Goal: Information Seeking & Learning: Learn about a topic

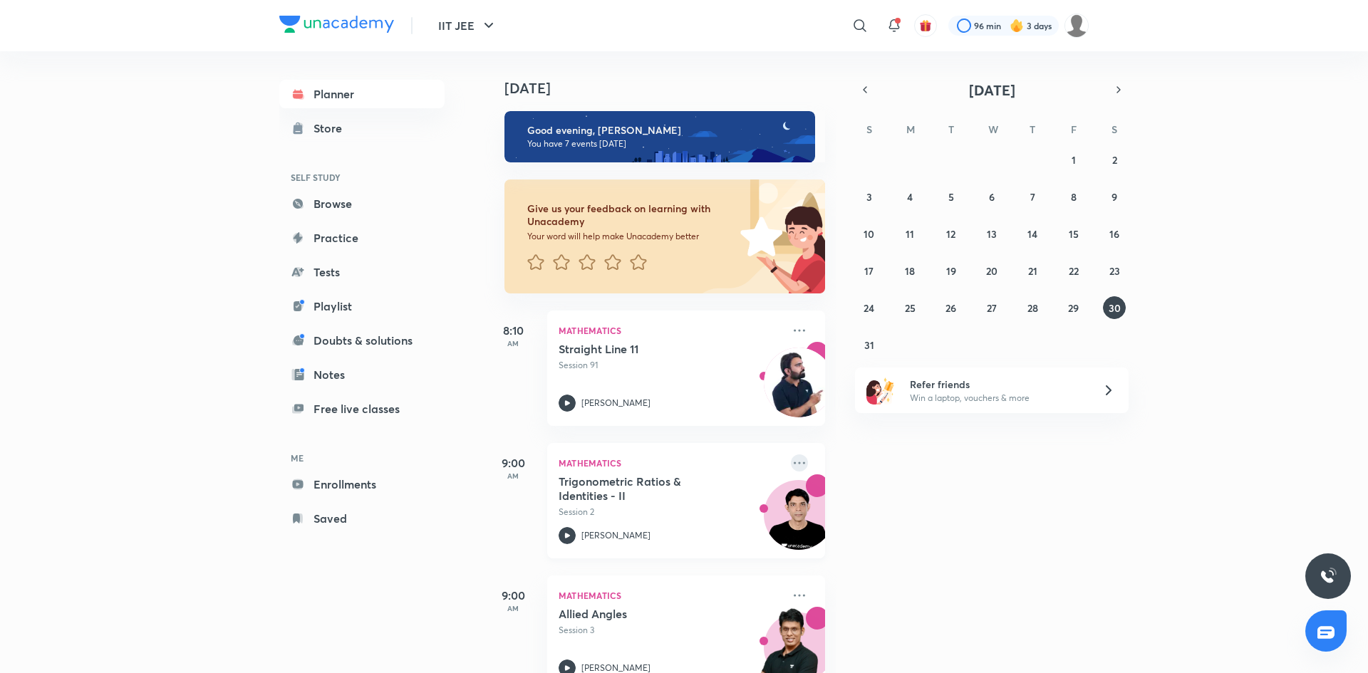
click at [794, 464] on icon at bounding box center [799, 463] width 17 height 17
click at [887, 566] on p "View educator" at bounding box center [909, 561] width 98 height 15
click at [799, 462] on icon at bounding box center [799, 463] width 17 height 17
click at [884, 596] on p "Go to course page" at bounding box center [909, 593] width 98 height 15
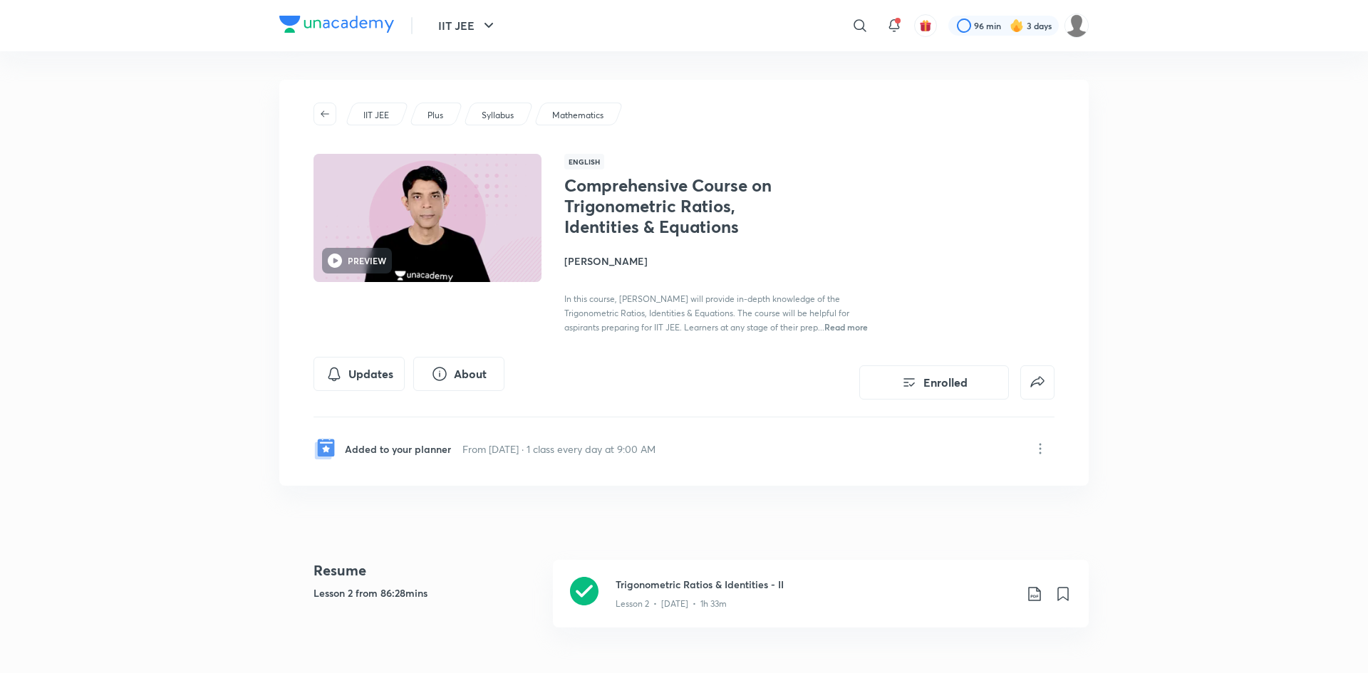
drag, startPoint x: 977, startPoint y: 378, endPoint x: 994, endPoint y: 334, distance: 46.7
click at [994, 336] on div "IIT JEE Plus Syllabus Mathematics PREVIEW English Comprehensive Course on Trigo…" at bounding box center [684, 283] width 810 height 406
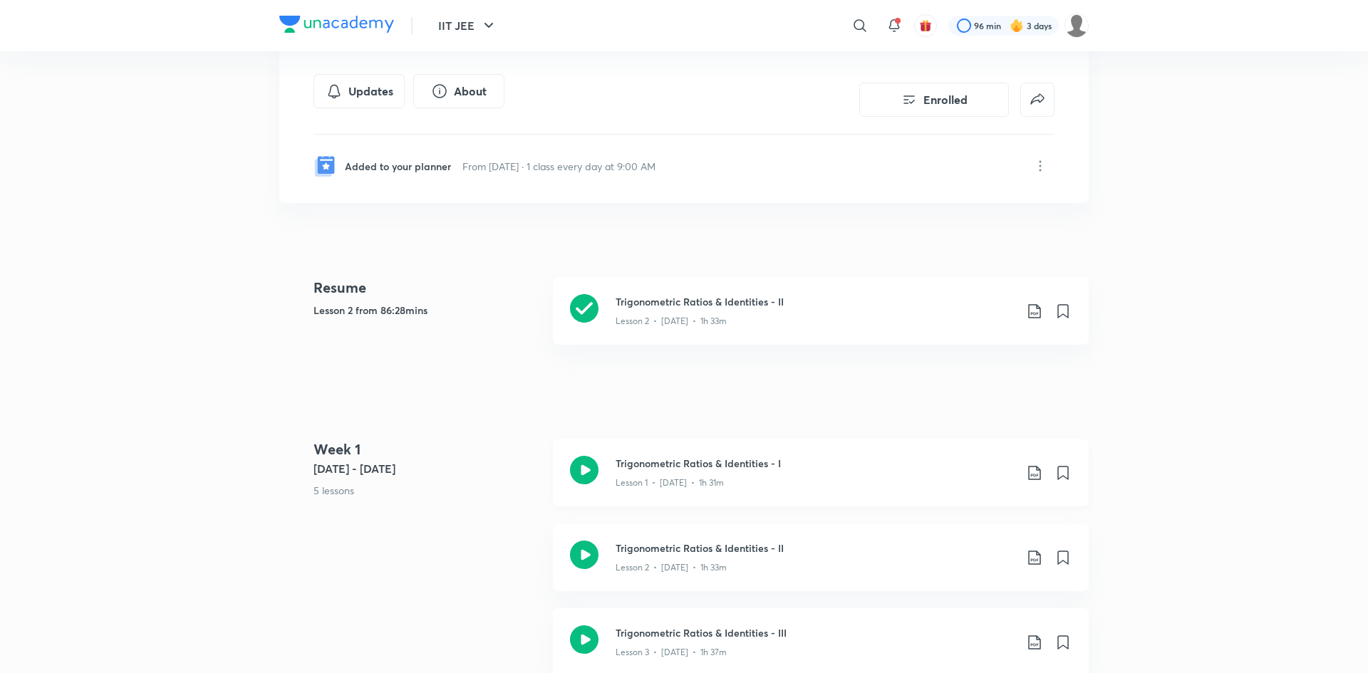
scroll to position [399, 0]
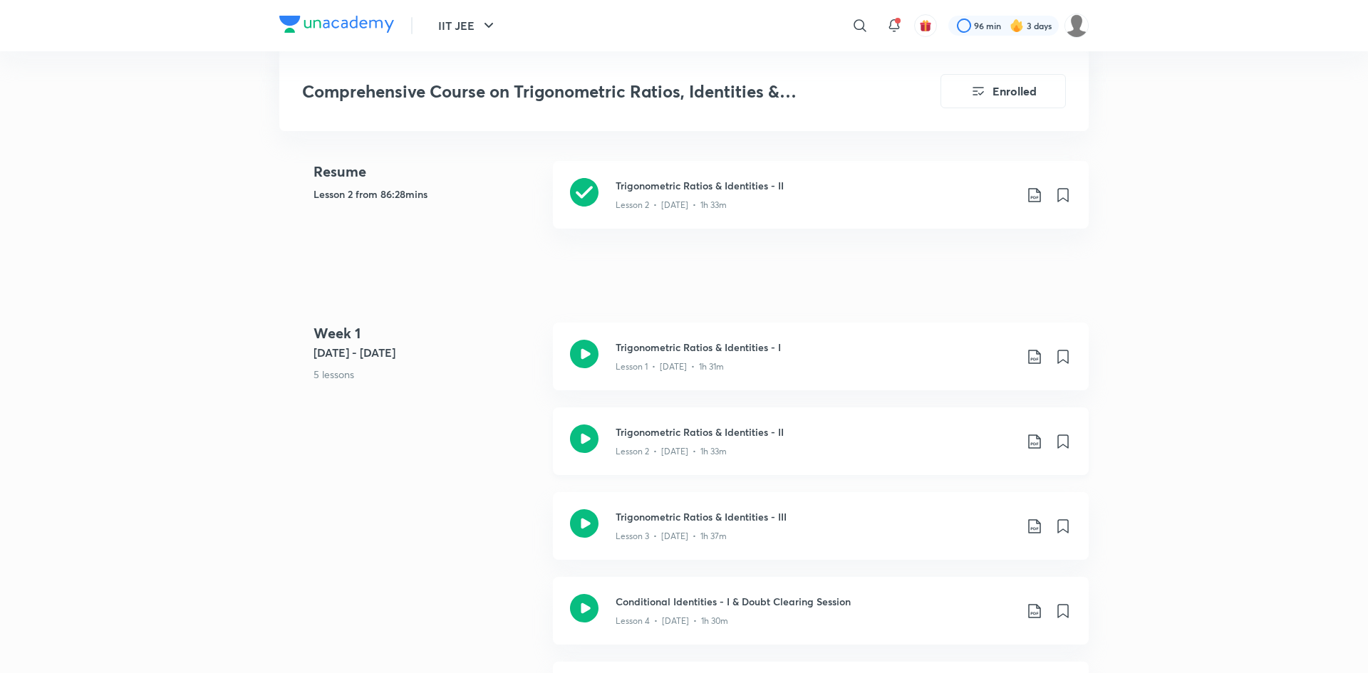
click at [774, 212] on div "Lesson 2 • [DATE] • 1h 33m" at bounding box center [815, 202] width 399 height 19
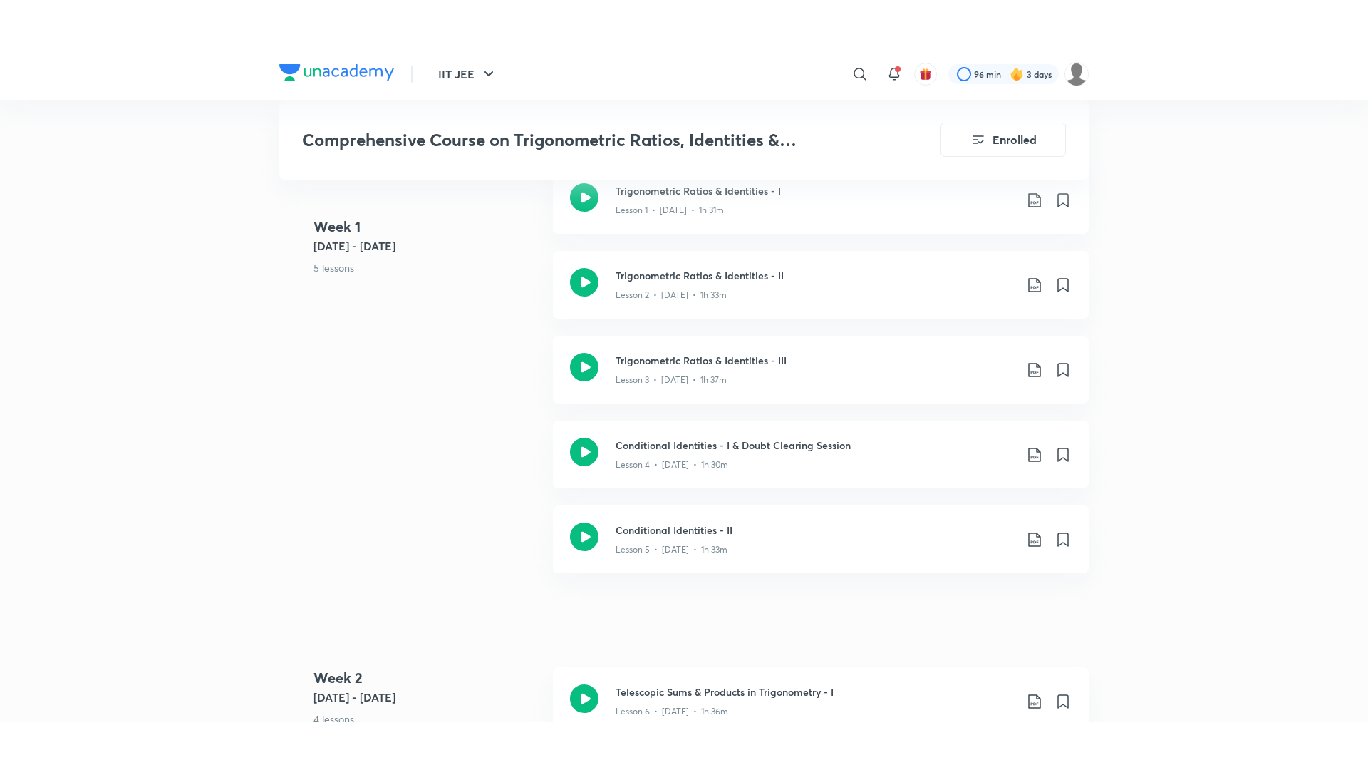
scroll to position [798, 0]
